Goal: Book appointment/travel/reservation

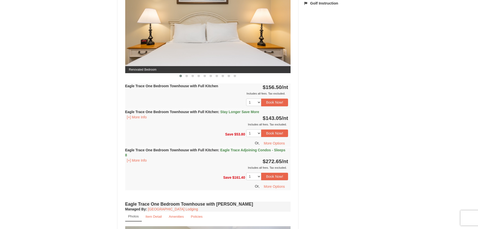
scroll to position [226, 0]
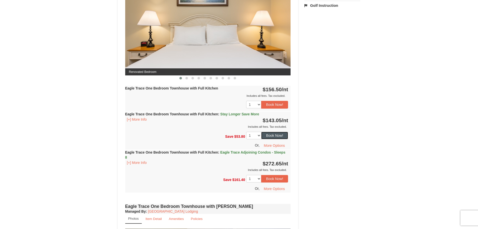
click at [280, 136] on button "Book Now!" at bounding box center [274, 136] width 27 height 8
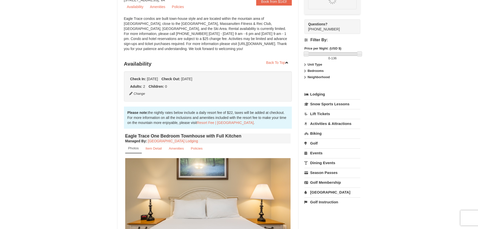
scroll to position [44, 0]
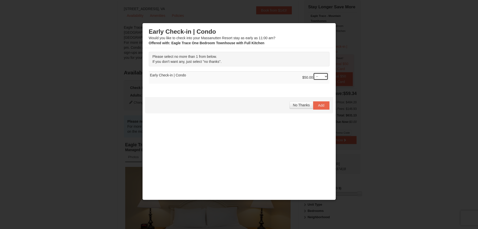
click at [322, 76] on select "-- 01" at bounding box center [320, 77] width 15 height 8
click at [291, 90] on div "Please select no more than 1 from below. If you don't want any, just select "no…" at bounding box center [239, 70] width 188 height 44
click at [296, 104] on span "No Thanks" at bounding box center [301, 105] width 17 height 4
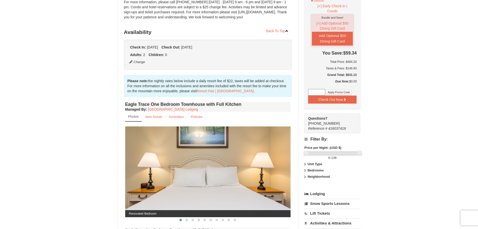
scroll to position [0, 0]
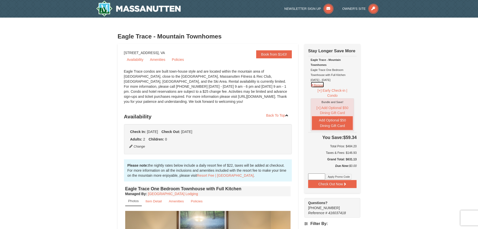
click at [315, 85] on button "Remove" at bounding box center [318, 84] width 14 height 6
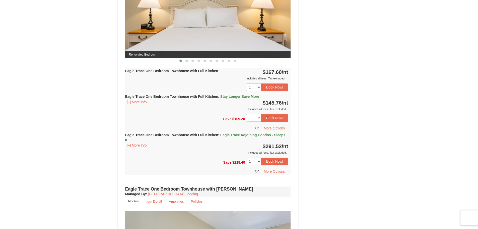
scroll to position [251, 0]
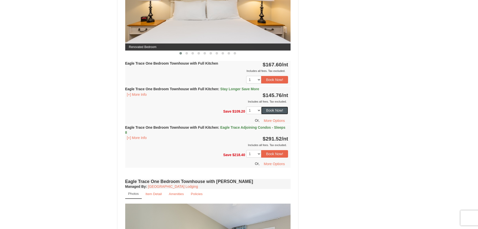
click at [273, 108] on button "Book Now!" at bounding box center [274, 110] width 27 height 8
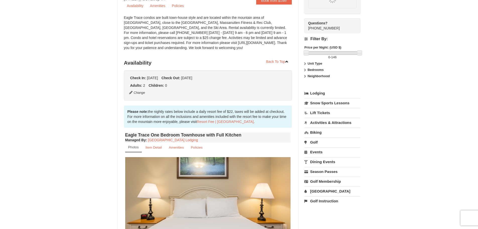
scroll to position [44, 0]
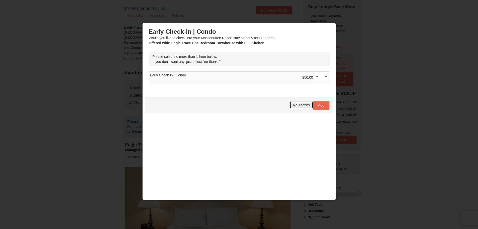
click at [293, 104] on span "No Thanks" at bounding box center [301, 105] width 17 height 4
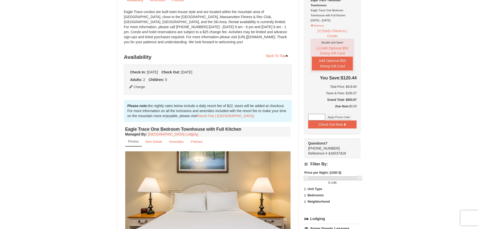
scroll to position [100, 0]
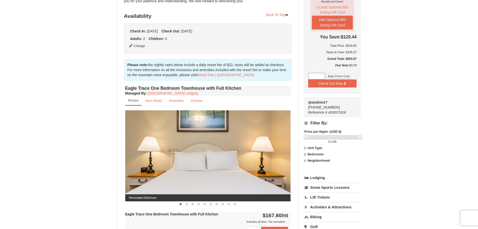
click at [281, 147] on img at bounding box center [208, 155] width 166 height 91
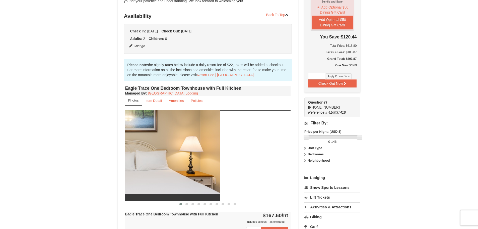
drag, startPoint x: 262, startPoint y: 160, endPoint x: 160, endPoint y: 165, distance: 102.5
click at [178, 165] on img at bounding box center [137, 155] width 166 height 91
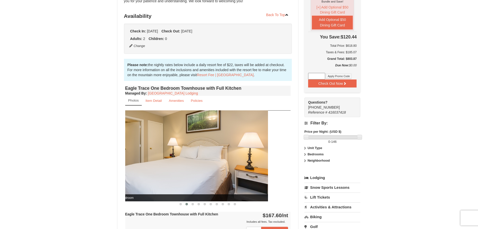
drag, startPoint x: 247, startPoint y: 166, endPoint x: 180, endPoint y: 167, distance: 66.8
click at [183, 167] on img at bounding box center [185, 155] width 166 height 91
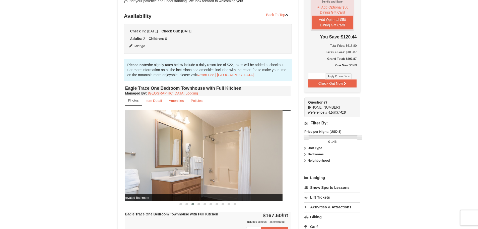
drag, startPoint x: 249, startPoint y: 165, endPoint x: 183, endPoint y: 170, distance: 65.9
click at [183, 170] on img at bounding box center [200, 155] width 166 height 91
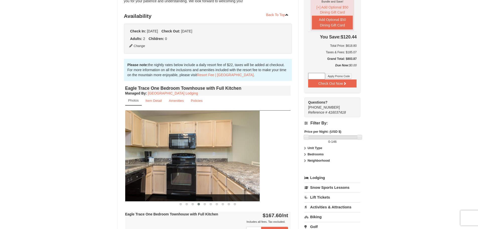
drag, startPoint x: 233, startPoint y: 171, endPoint x: 134, endPoint y: 161, distance: 100.2
click at [134, 161] on img at bounding box center [177, 155] width 166 height 91
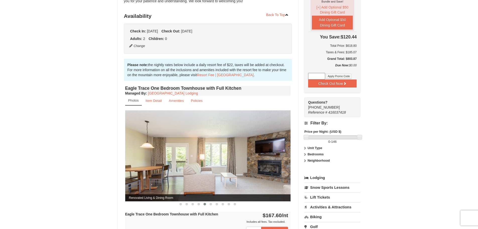
drag, startPoint x: 252, startPoint y: 158, endPoint x: 195, endPoint y: 161, distance: 56.5
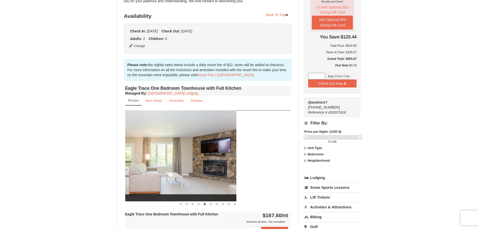
click at [197, 160] on img at bounding box center [154, 155] width 166 height 91
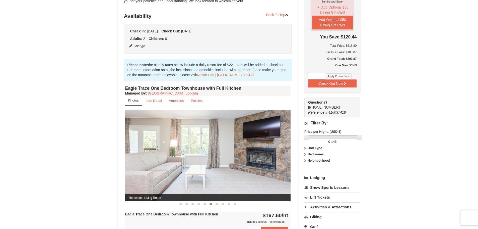
drag, startPoint x: 268, startPoint y: 163, endPoint x: 192, endPoint y: 165, distance: 75.6
click at [191, 165] on img at bounding box center [208, 155] width 166 height 91
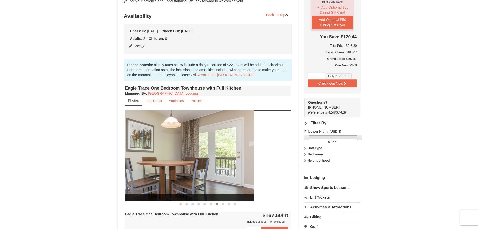
drag, startPoint x: 268, startPoint y: 172, endPoint x: 177, endPoint y: 169, distance: 91.7
click at [178, 169] on img at bounding box center [171, 155] width 166 height 91
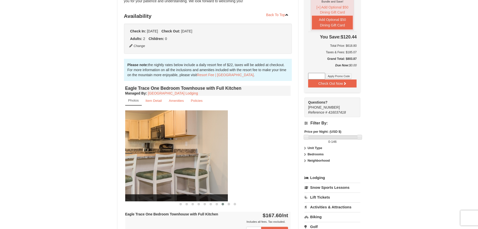
drag, startPoint x: 244, startPoint y: 163, endPoint x: 172, endPoint y: 163, distance: 71.8
click at [173, 163] on img at bounding box center [145, 155] width 166 height 91
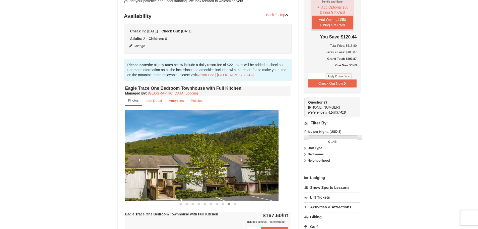
drag, startPoint x: 238, startPoint y: 154, endPoint x: 202, endPoint y: 154, distance: 36.9
click at [202, 154] on img at bounding box center [196, 155] width 166 height 91
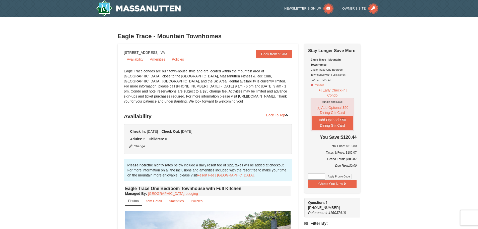
scroll to position [0, 0]
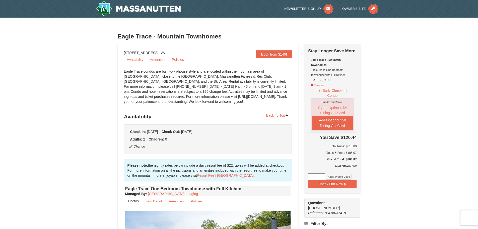
drag, startPoint x: 124, startPoint y: 53, endPoint x: 180, endPoint y: 52, distance: 56.5
click at [221, 112] on h3 "Availability" at bounding box center [208, 116] width 168 height 10
